Goal: Check status: Check status

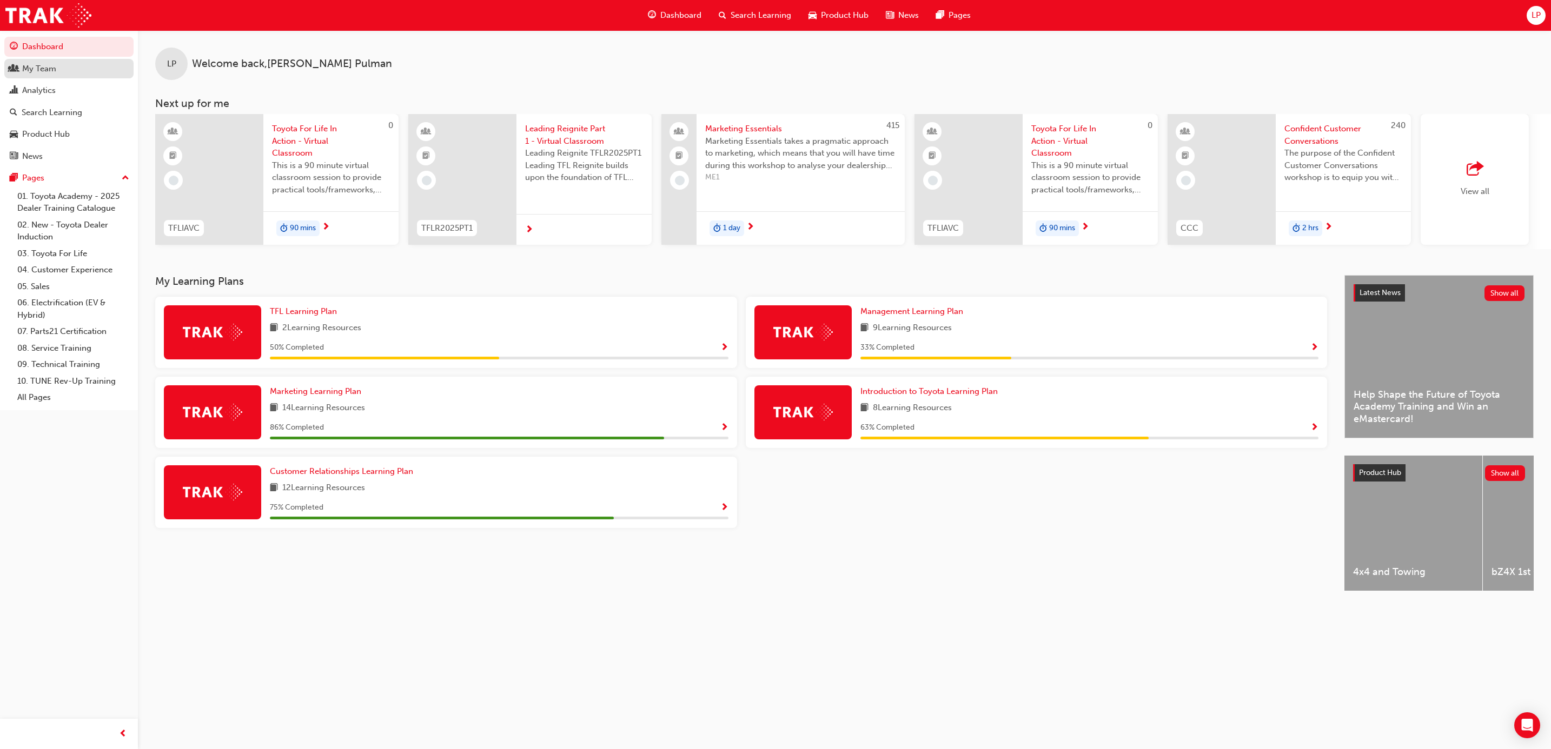
click at [77, 68] on div "My Team" at bounding box center [69, 69] width 118 height 14
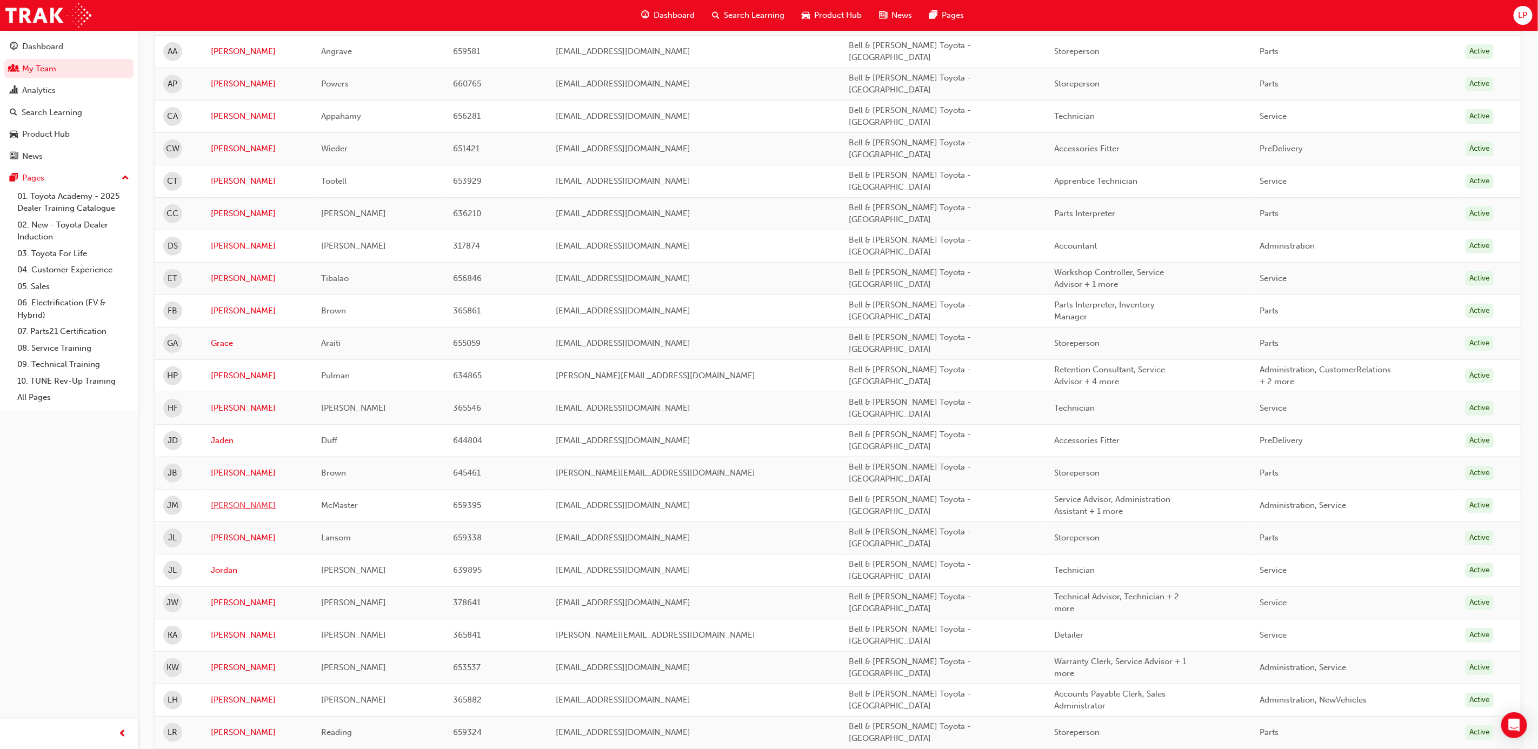
scroll to position [243, 0]
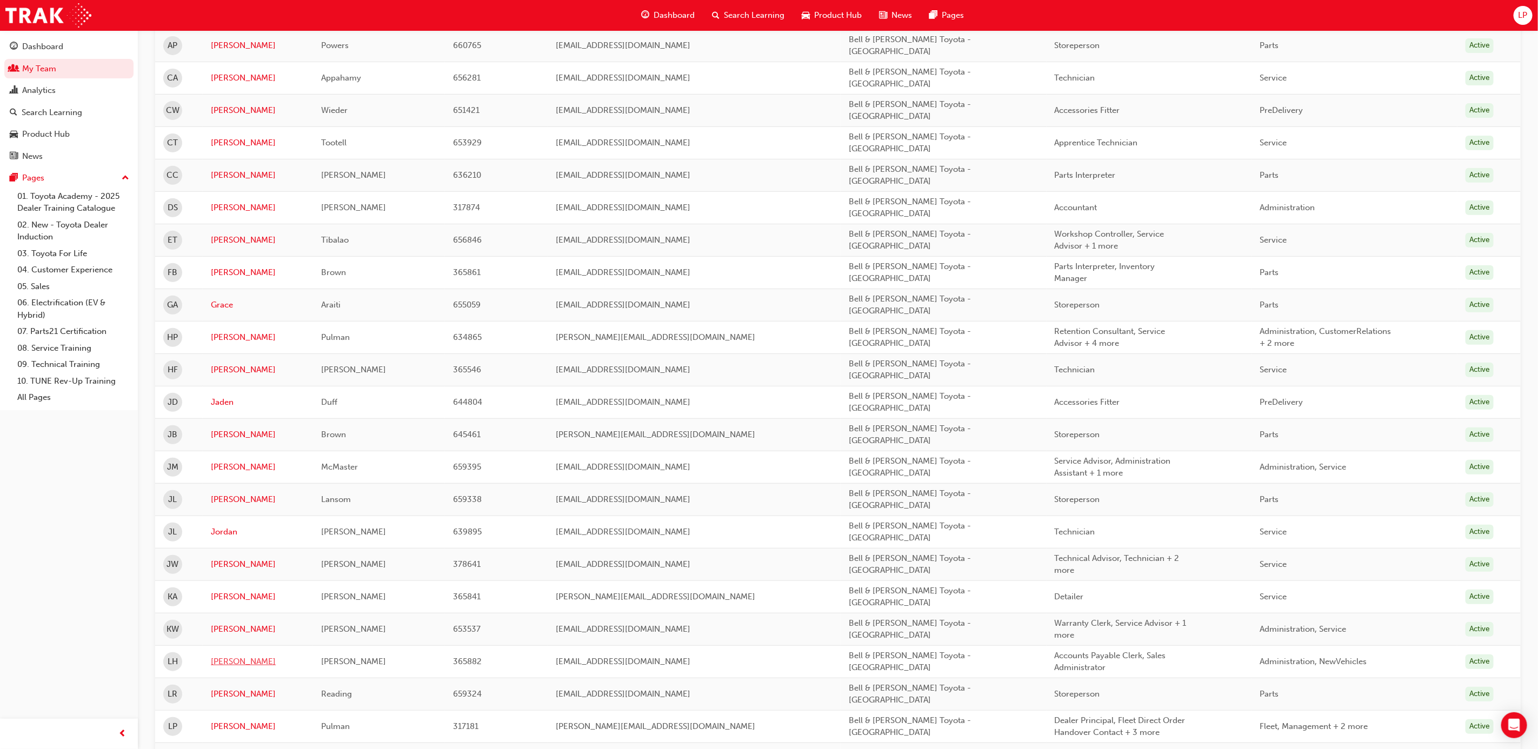
click at [221, 656] on link "[PERSON_NAME]" at bounding box center [258, 662] width 94 height 12
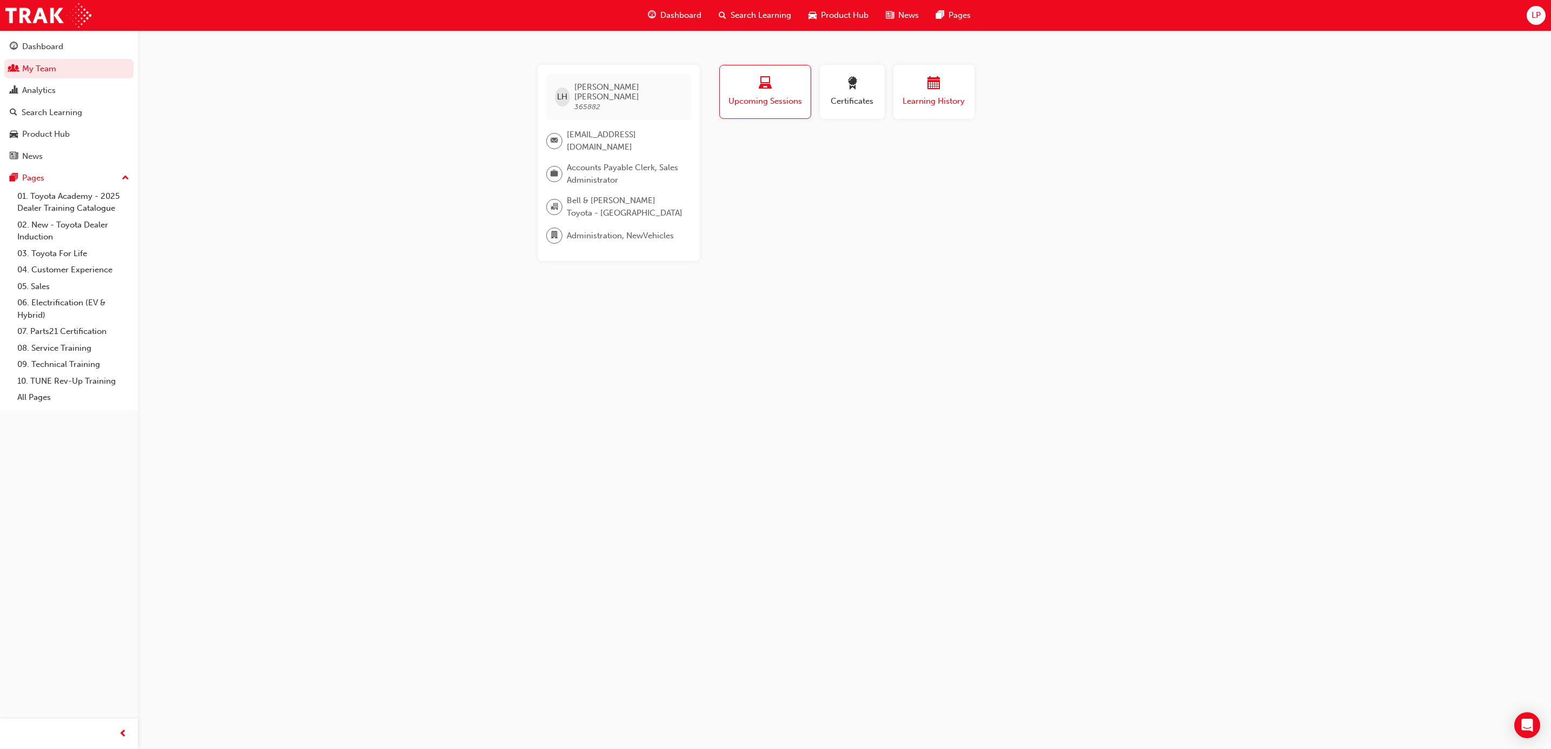
click at [930, 101] on span "Learning History" at bounding box center [933, 101] width 65 height 12
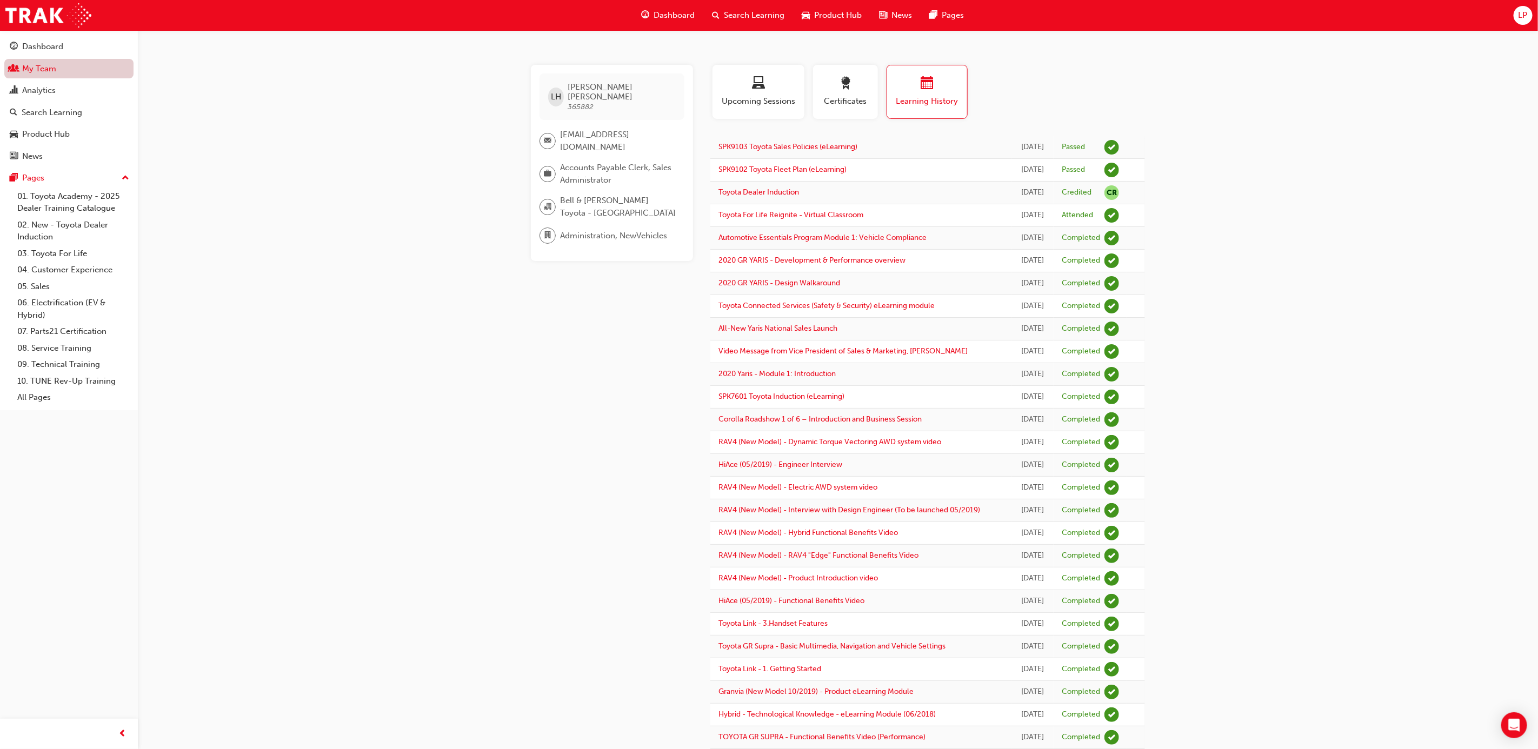
click at [30, 67] on link "My Team" at bounding box center [68, 69] width 129 height 20
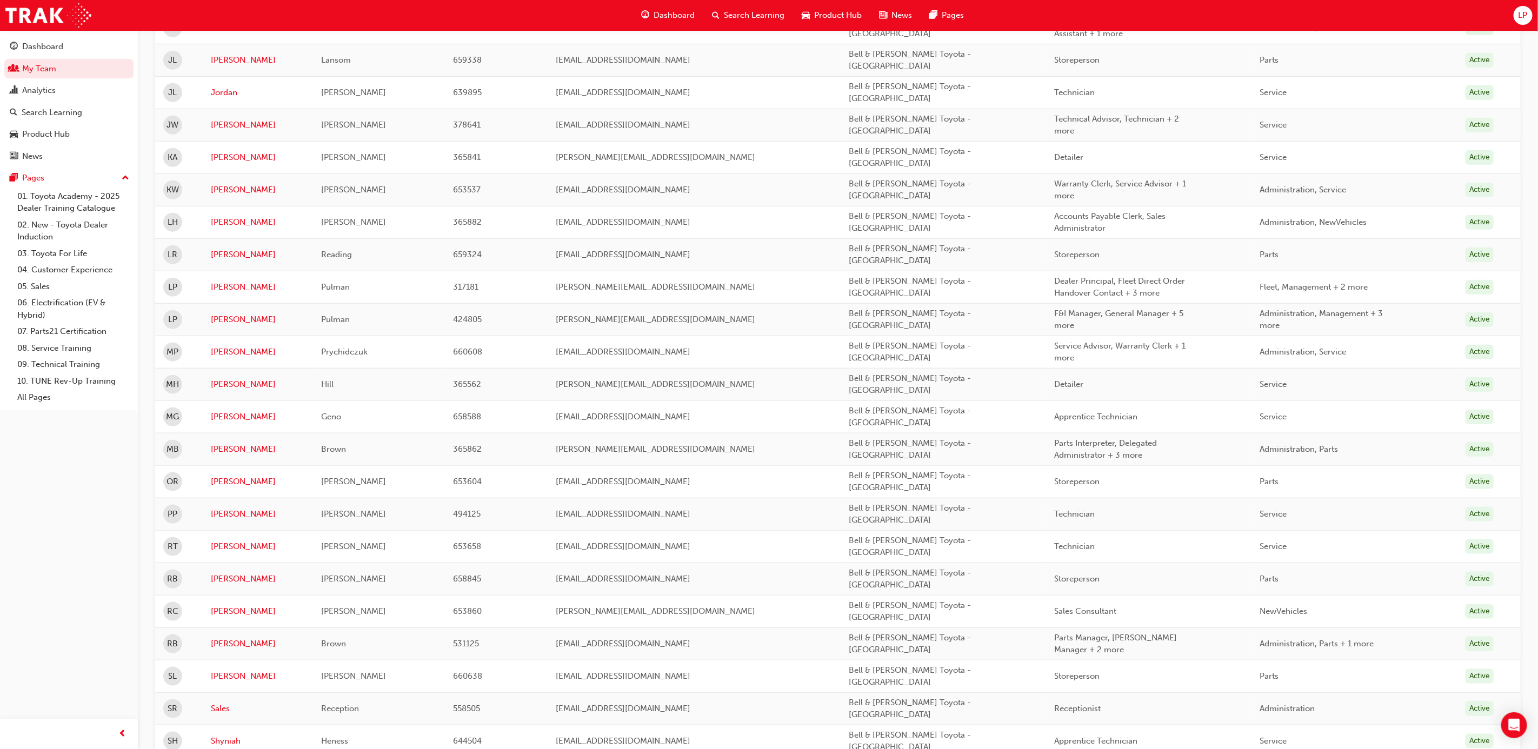
scroll to position [826, 0]
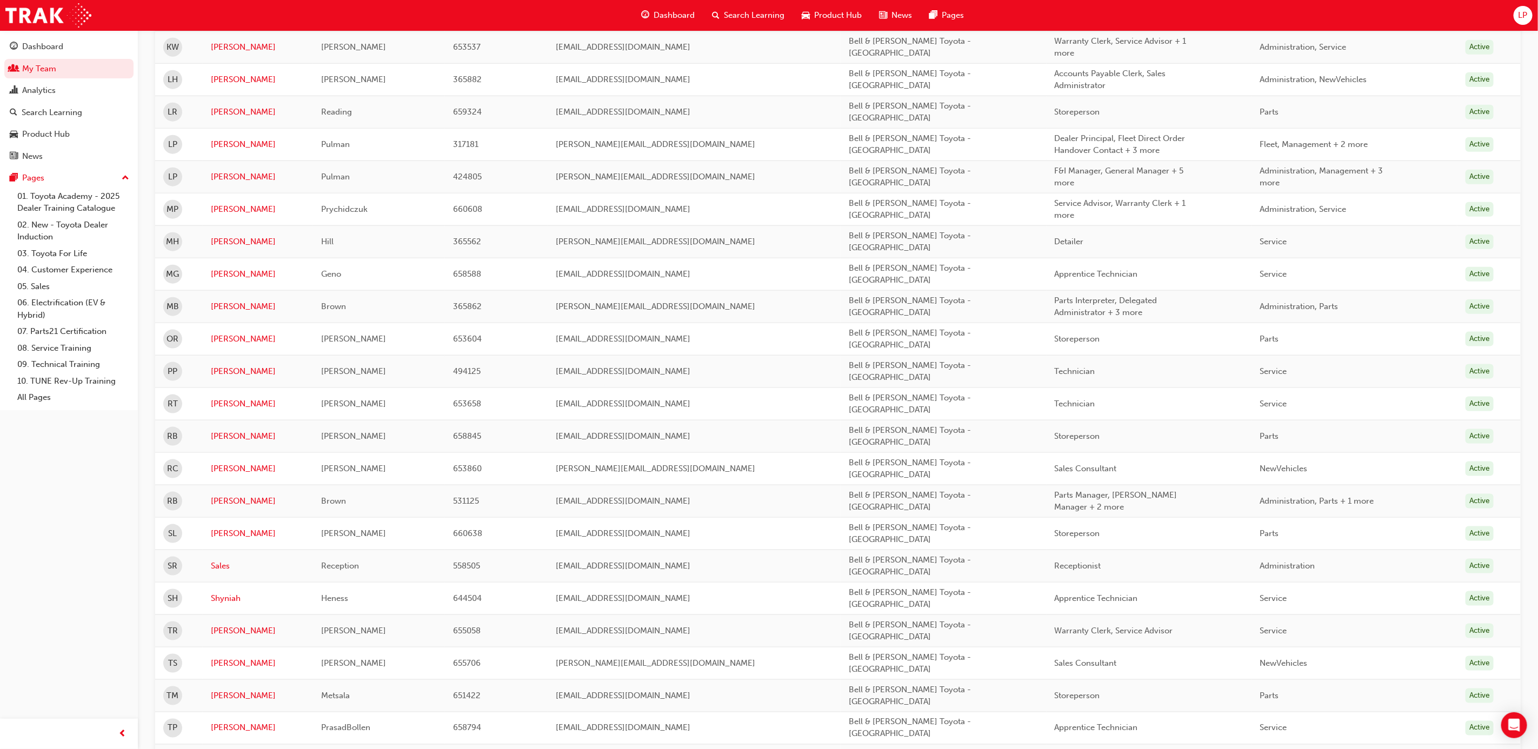
click at [224, 749] on link "[PERSON_NAME]" at bounding box center [258, 761] width 94 height 12
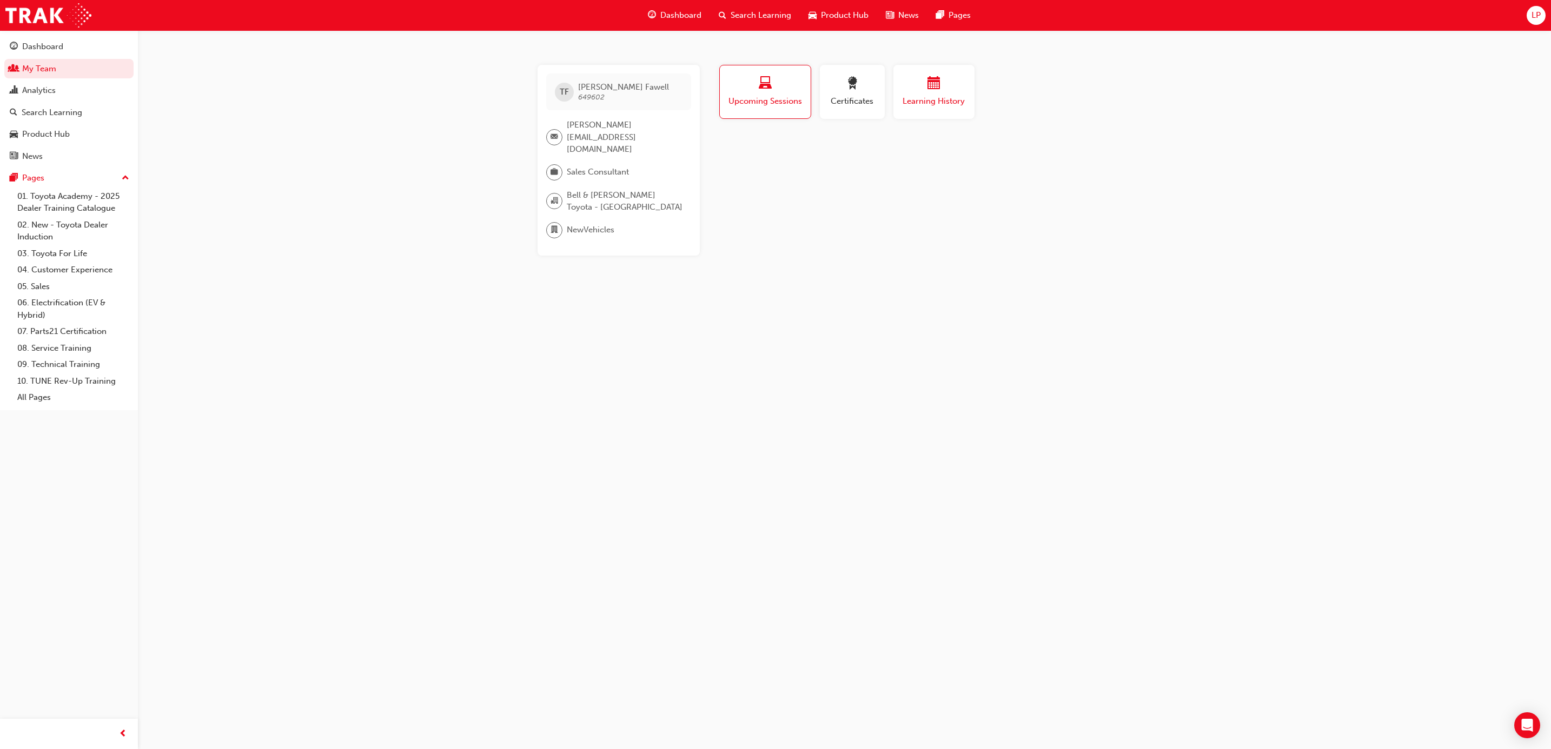
click at [920, 73] on button "Learning History" at bounding box center [933, 92] width 81 height 54
